Goal: Check status: Check status

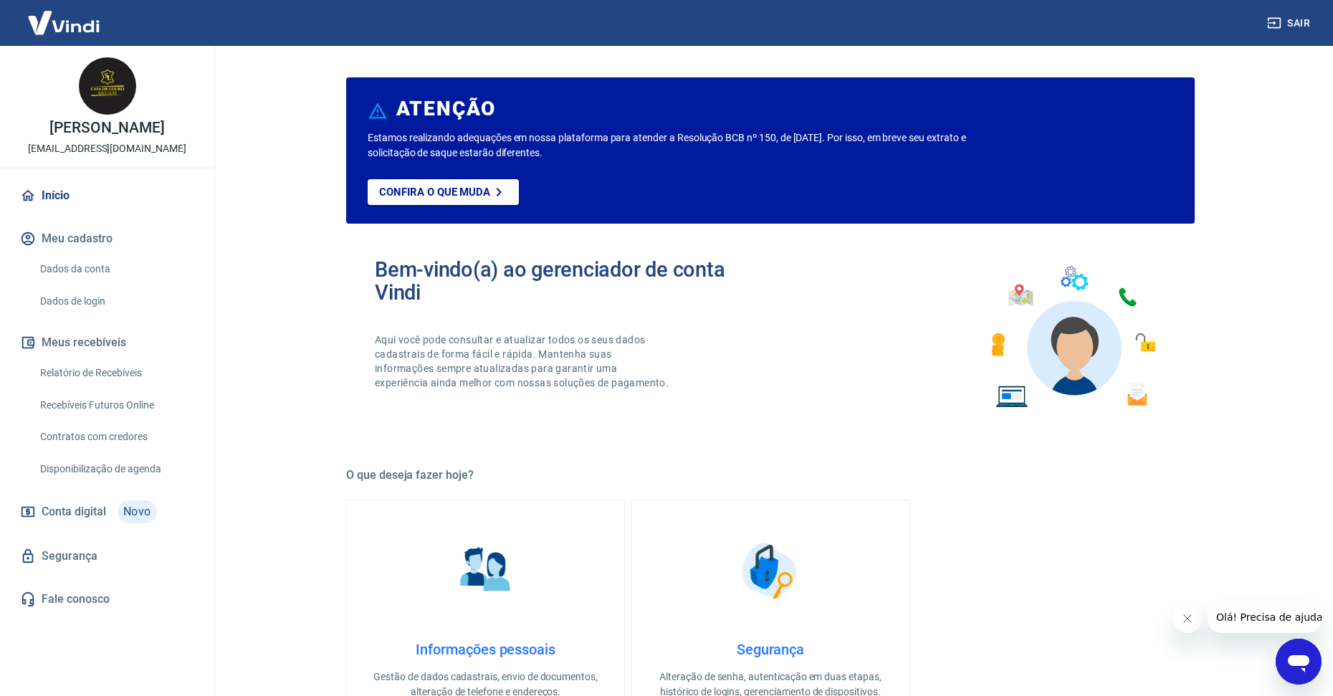
click at [839, 475] on h5 "O que deseja fazer hoje?" at bounding box center [770, 475] width 849 height 14
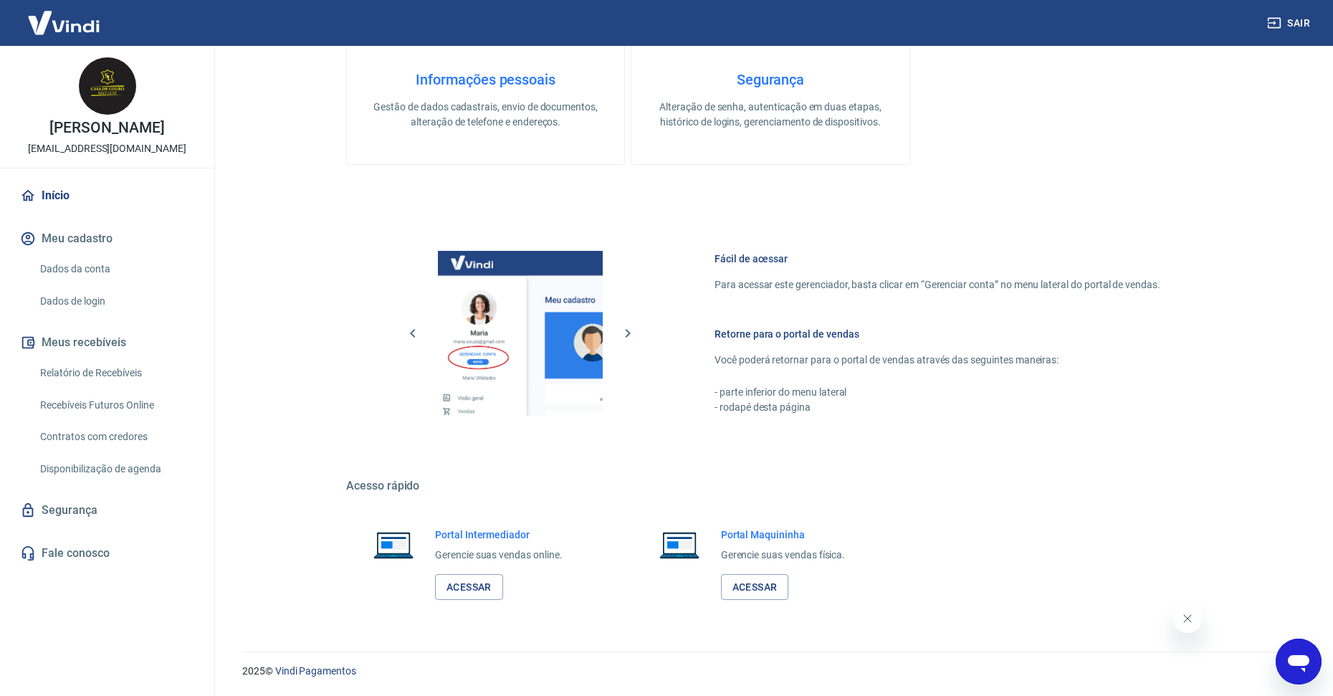
drag, startPoint x: 1024, startPoint y: 427, endPoint x: 1019, endPoint y: 398, distance: 29.7
click at [1024, 427] on div "Fácil de acessar Para acessar este gerenciador, basta clicar em “Gerenciar cont…" at bounding box center [770, 330] width 849 height 239
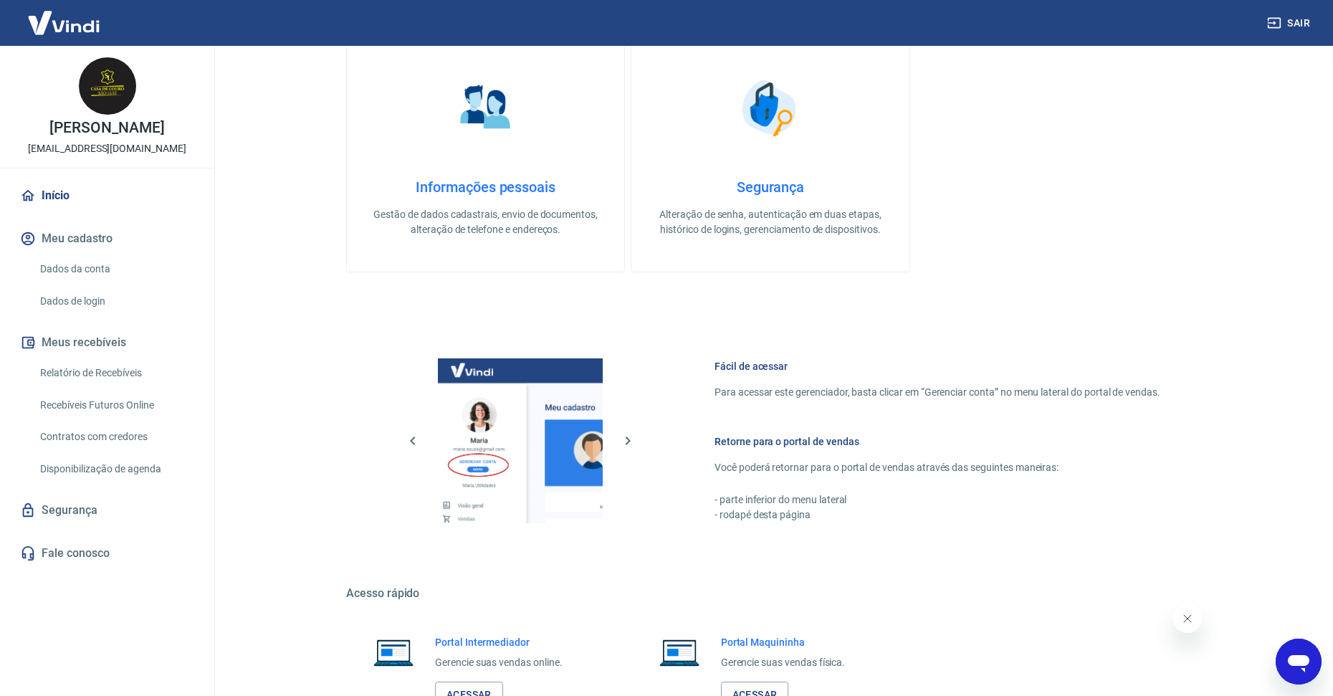
scroll to position [570, 0]
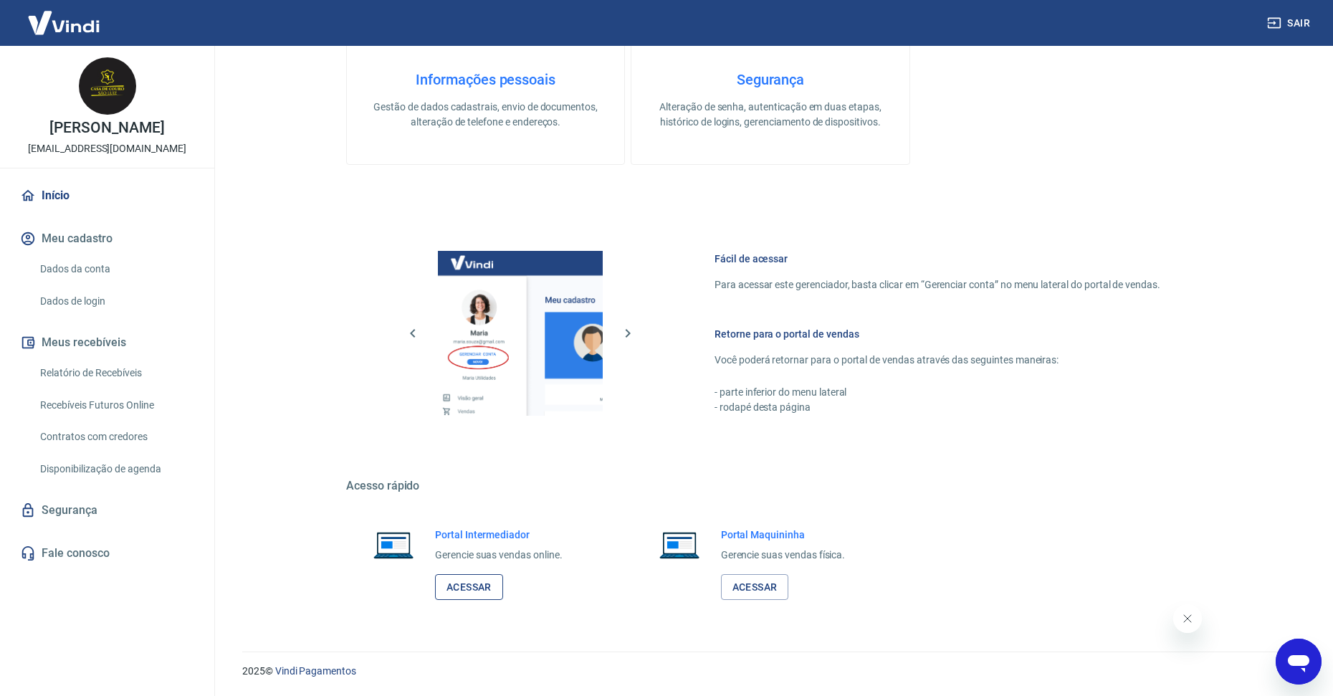
click at [463, 578] on link "Acessar" at bounding box center [469, 587] width 68 height 27
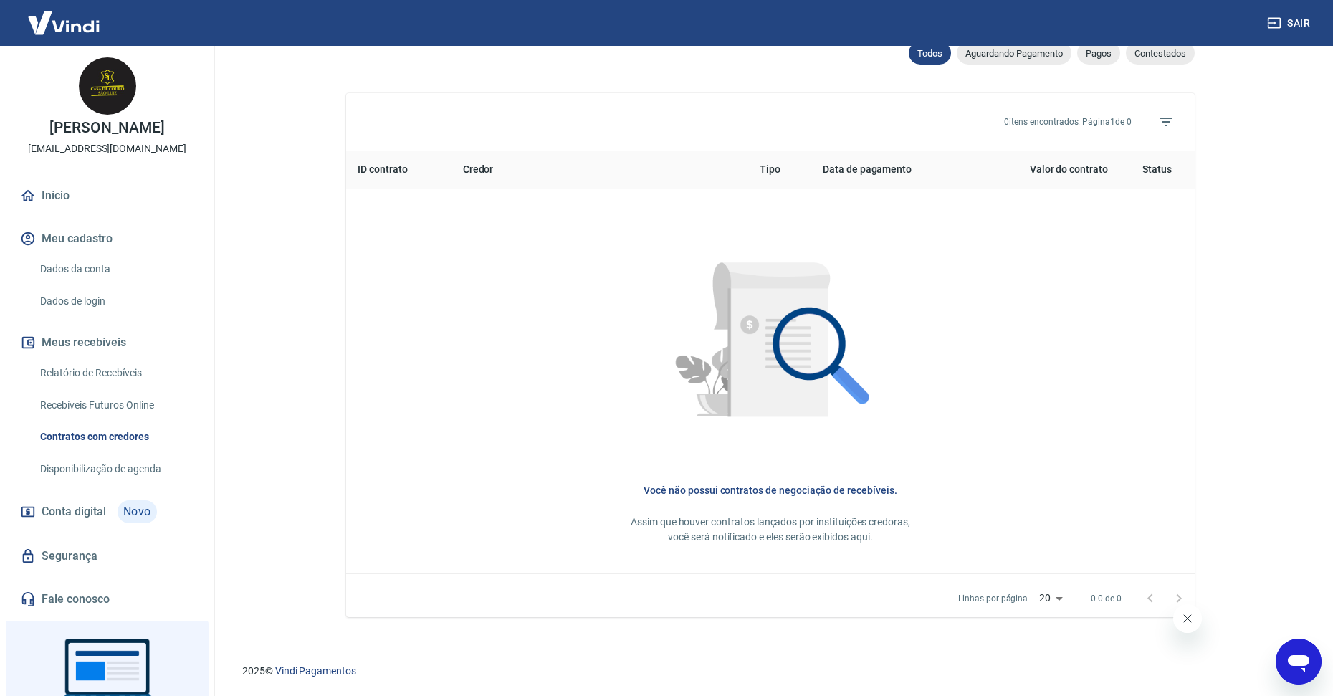
scroll to position [484, 0]
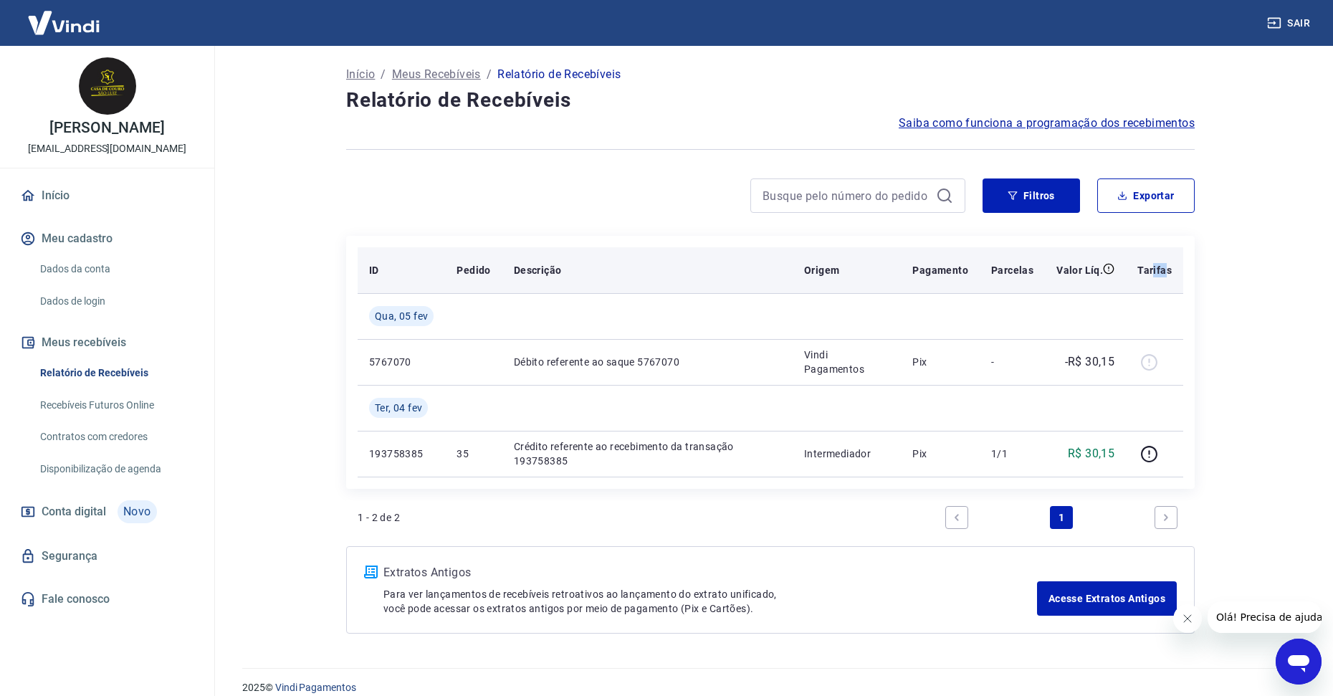
drag, startPoint x: 1165, startPoint y: 266, endPoint x: 1154, endPoint y: 266, distance: 11.5
click at [1154, 266] on p "Tarifas" at bounding box center [1155, 270] width 34 height 14
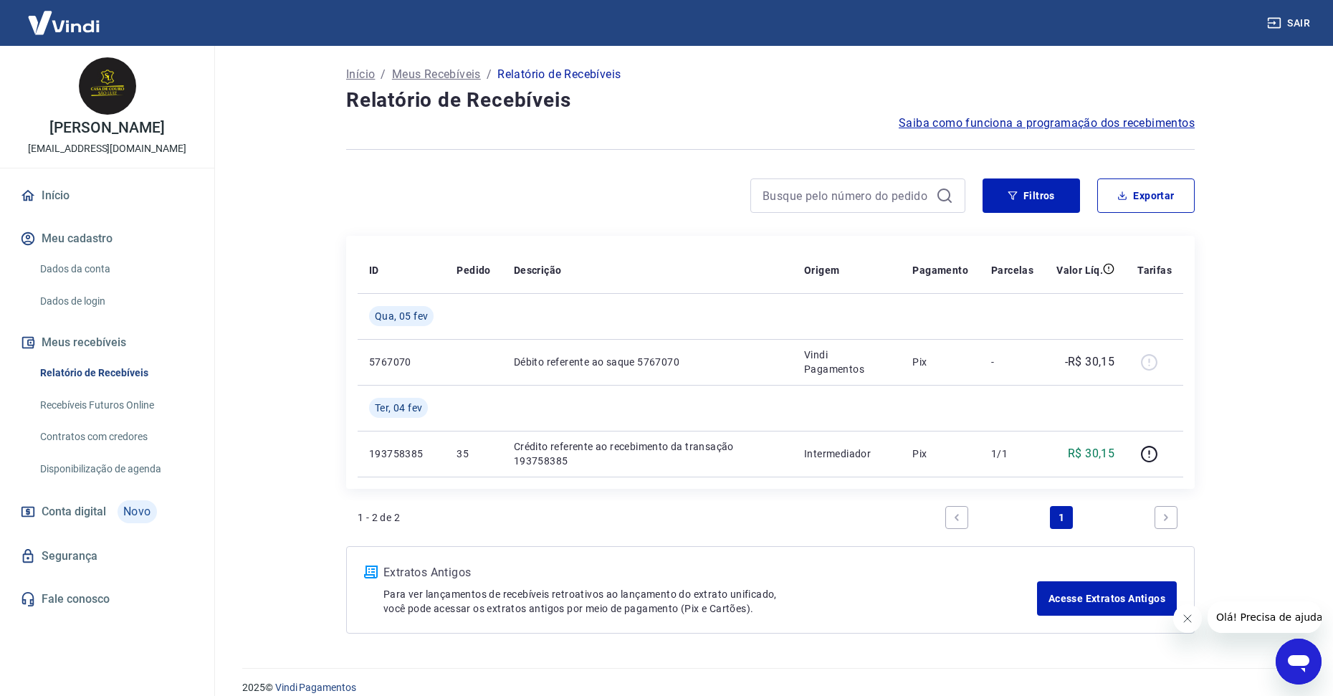
click at [1235, 325] on main "Início / Meus Recebíveis / Relatório de Recebíveis Relatório de Recebíveis Saib…" at bounding box center [771, 371] width 1126 height 650
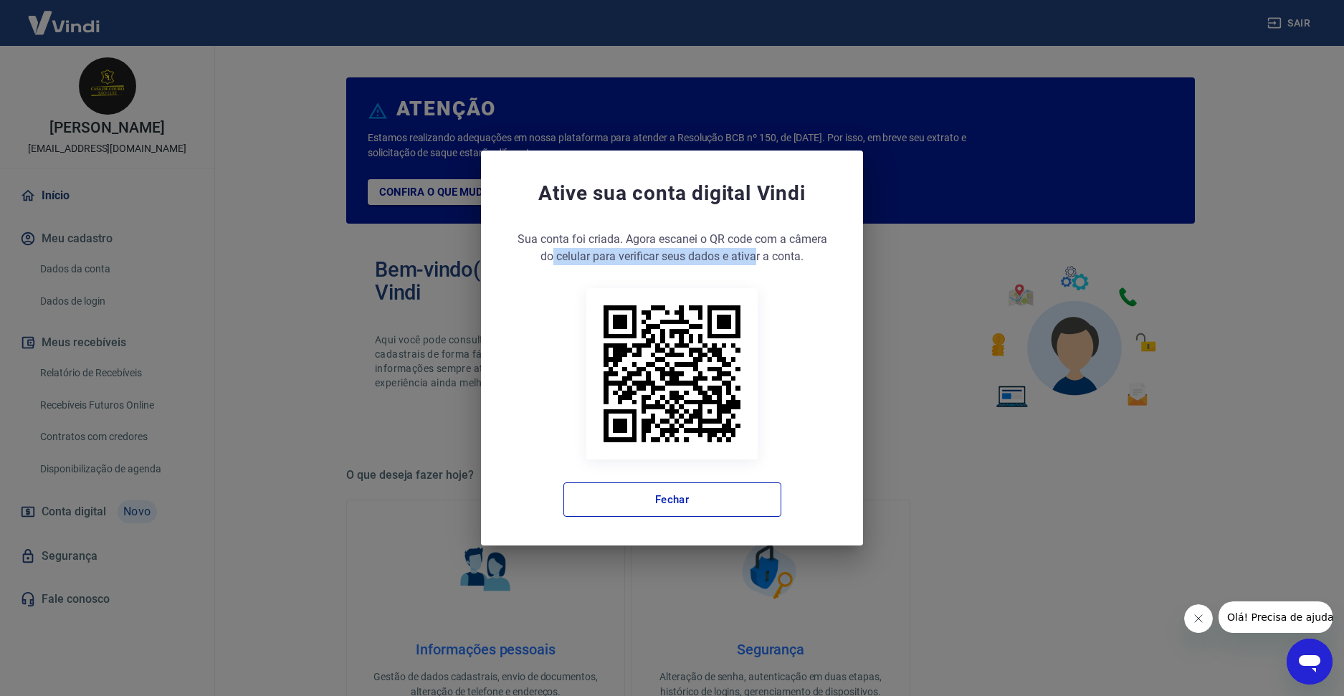
drag, startPoint x: 551, startPoint y: 249, endPoint x: 779, endPoint y: 270, distance: 229.6
click at [779, 270] on div "Sua conta foi criada. Agora clique no botão abaixo para verificar seus dados e …" at bounding box center [672, 374] width 325 height 286
click at [779, 271] on div "Sua conta foi criada. Agora clique no botão abaixo para verificar seus dados e …" at bounding box center [672, 374] width 325 height 286
drag, startPoint x: 626, startPoint y: 234, endPoint x: 781, endPoint y: 234, distance: 154.9
click at [768, 234] on span "Sua conta foi criada. Agora escanei o QR code com a câmera do celular para veri…" at bounding box center [672, 248] width 325 height 34
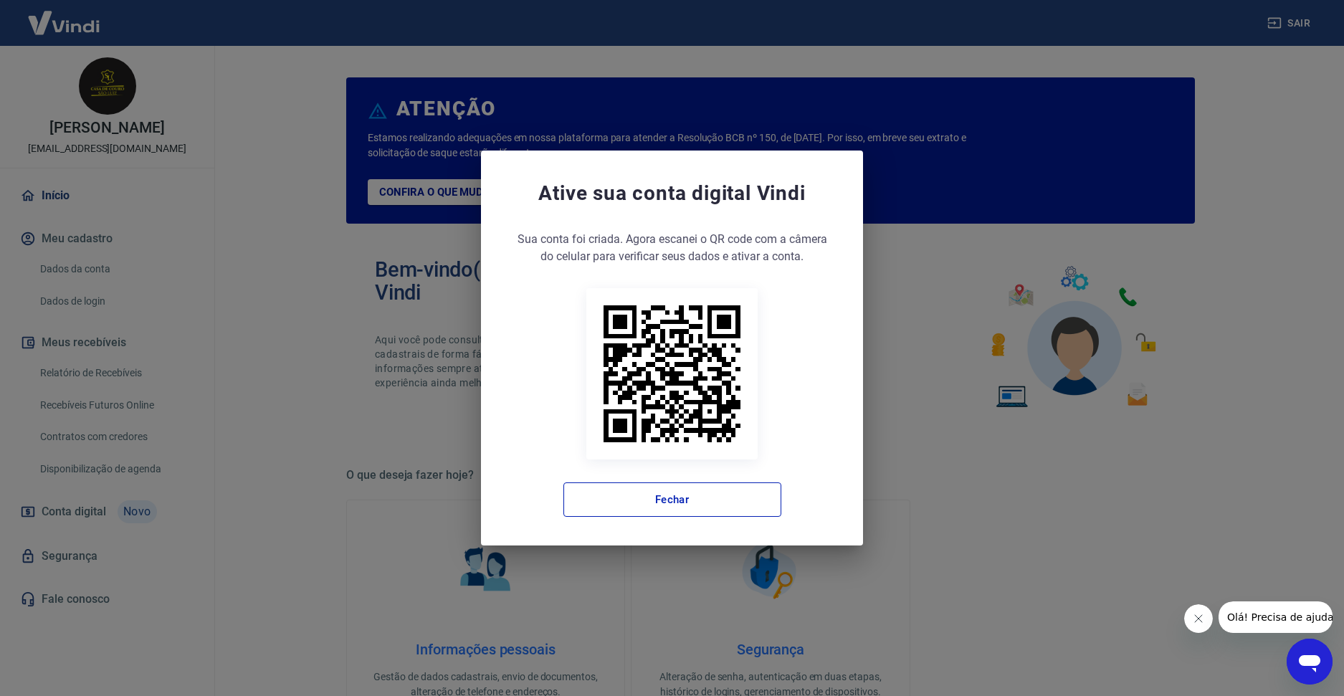
click at [782, 234] on span "Sua conta foi criada. Agora escanei o QR code com a câmera do celular para veri…" at bounding box center [672, 248] width 325 height 34
drag, startPoint x: 667, startPoint y: 234, endPoint x: 908, endPoint y: 261, distance: 241.6
click at [888, 257] on div "Ative sua conta digital Vindi Sua conta foi criada. Agora clique no botão abaix…" at bounding box center [672, 348] width 1344 height 696
drag, startPoint x: 908, startPoint y: 261, endPoint x: 845, endPoint y: 255, distance: 62.7
click at [908, 261] on div "Ative sua conta digital Vindi Sua conta foi criada. Agora clique no botão abaix…" at bounding box center [672, 348] width 1344 height 696
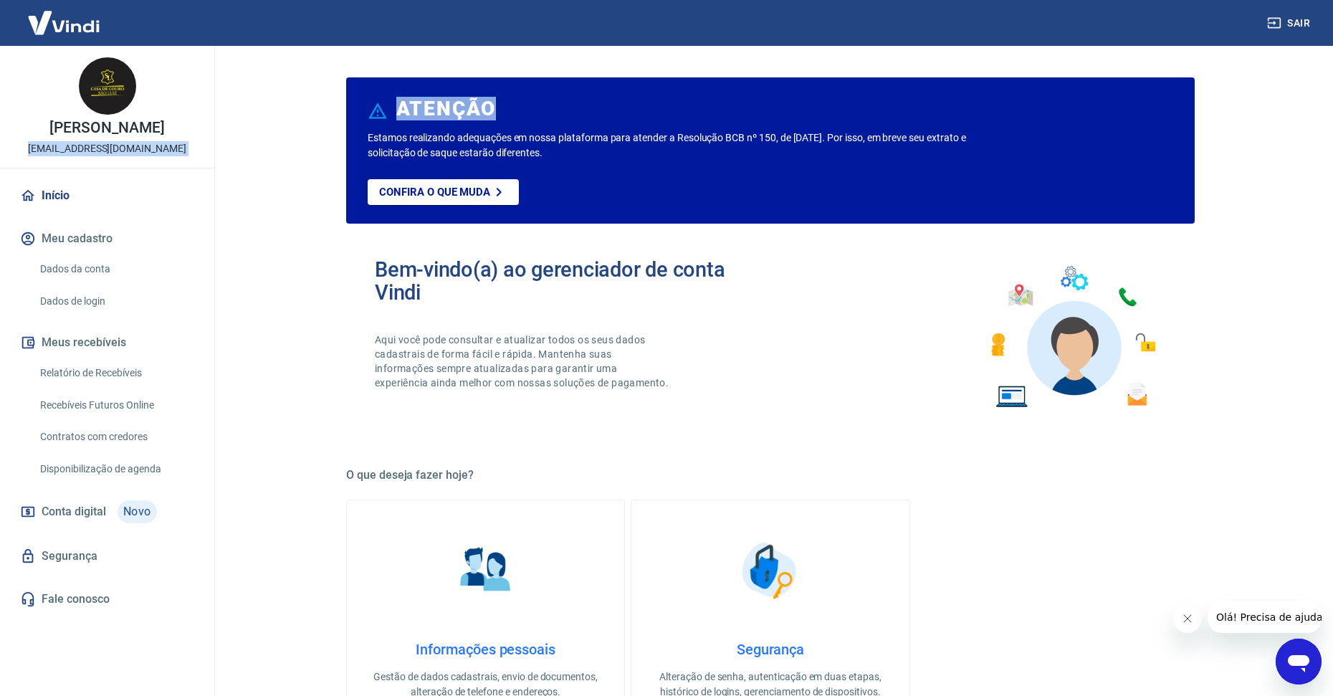
drag, startPoint x: 59, startPoint y: 142, endPoint x: 281, endPoint y: 142, distance: 222.2
click at [281, 142] on div "Sair JOSÉ LUIS ARRIBA arriba15@hotmail.com Início Meu cadastro Dados da conta D…" at bounding box center [666, 348] width 1333 height 696
click at [332, 272] on div "ATENÇÃO Estamos realizando adequações em nossa plataforma para atender a Resolu…" at bounding box center [770, 625] width 883 height 1159
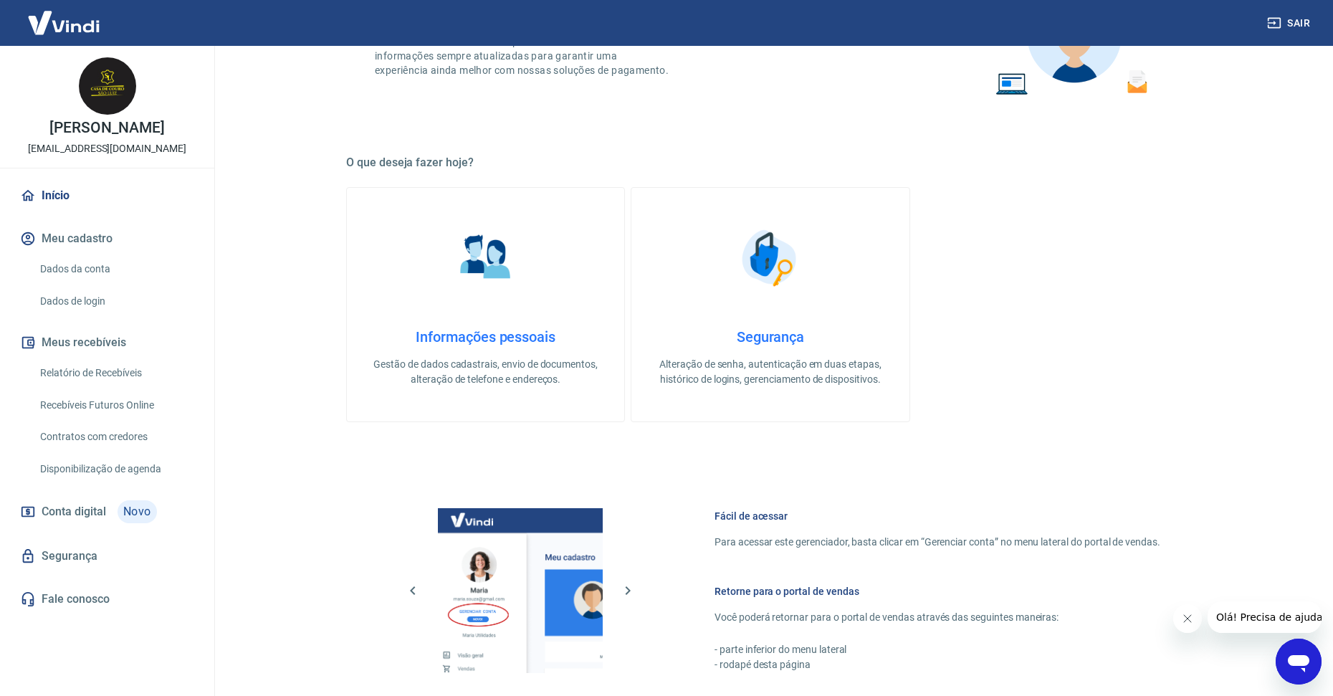
scroll to position [358, 0]
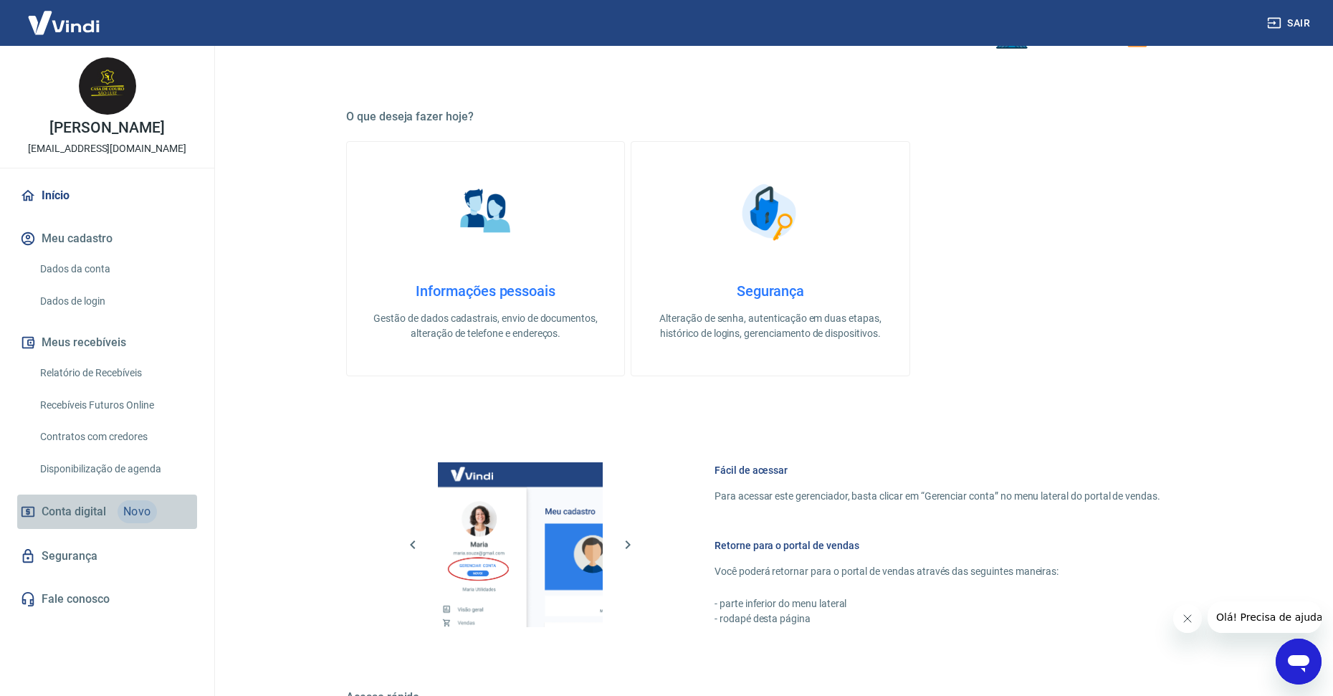
click at [82, 520] on span "Conta digital" at bounding box center [74, 512] width 65 height 20
